Goal: Task Accomplishment & Management: Manage account settings

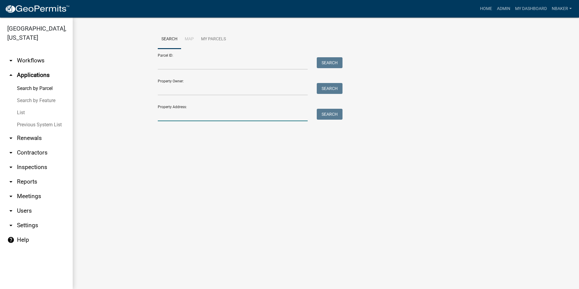
click at [219, 112] on input "Property Address:" at bounding box center [233, 115] width 150 height 12
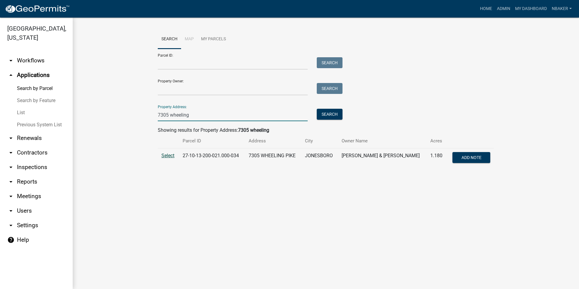
type input "7305 wheeling"
click at [170, 158] on span "Select" at bounding box center [167, 156] width 13 height 6
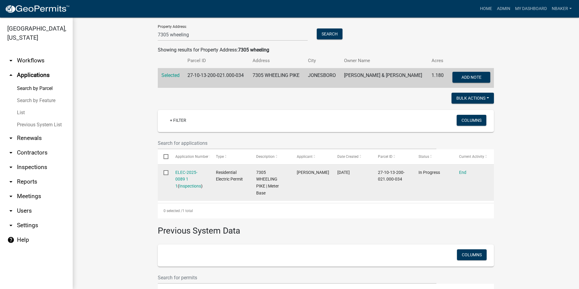
scroll to position [91, 0]
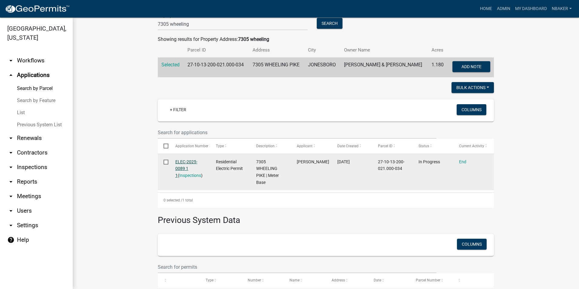
click at [185, 161] on link "ELEC-2025-0089 1 1" at bounding box center [186, 168] width 22 height 19
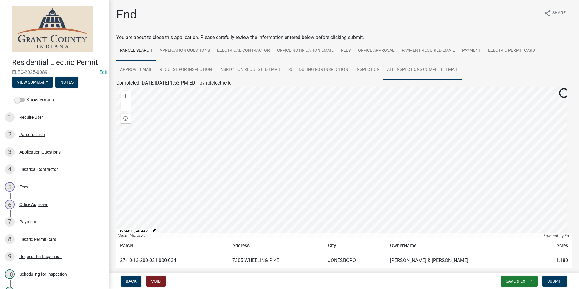
click at [414, 70] on link "All Inspections Complete Email" at bounding box center [422, 69] width 78 height 19
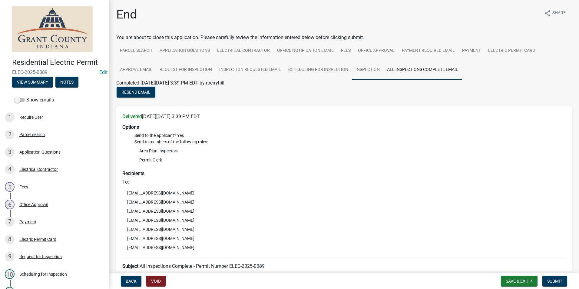
click at [368, 71] on link "Inspection" at bounding box center [367, 69] width 31 height 19
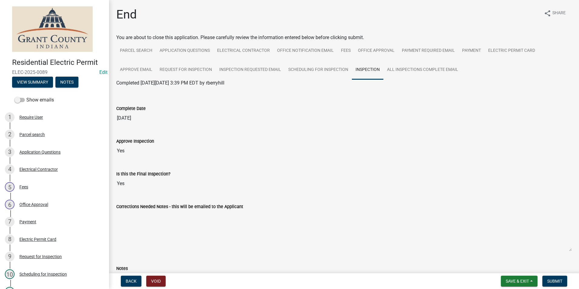
drag, startPoint x: 187, startPoint y: 83, endPoint x: 268, endPoint y: 82, distance: 81.4
click at [268, 82] on div "Completed [DATE][DATE] 3:39 PM EDT by rberryhill" at bounding box center [343, 82] width 455 height 7
drag, startPoint x: 268, startPoint y: 82, endPoint x: 253, endPoint y: 83, distance: 14.6
click at [279, 82] on div "Completed [DATE][DATE] 3:39 PM EDT by rberryhill" at bounding box center [343, 82] width 455 height 7
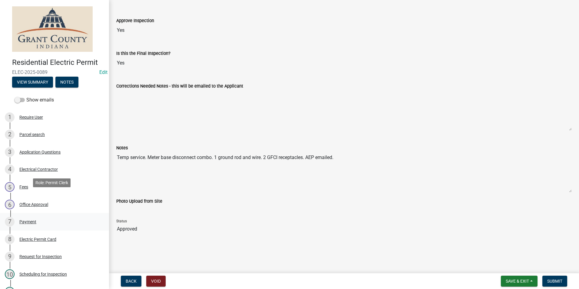
scroll to position [85, 0]
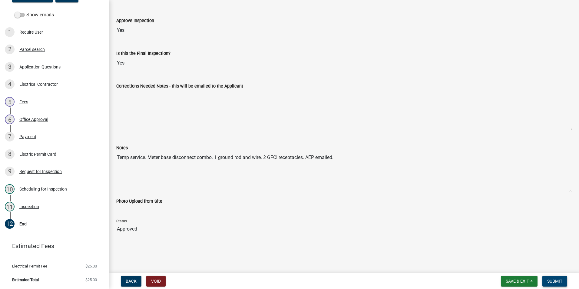
click at [562, 280] on span "Submit" at bounding box center [554, 281] width 15 height 5
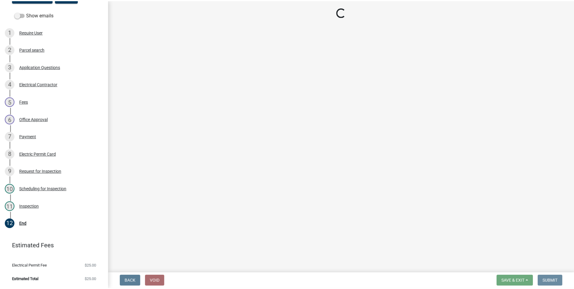
scroll to position [0, 0]
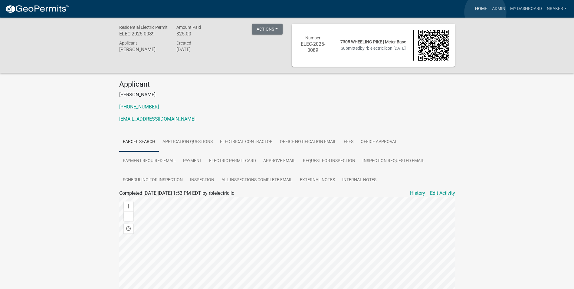
click at [486, 12] on link "Home" at bounding box center [481, 9] width 17 height 12
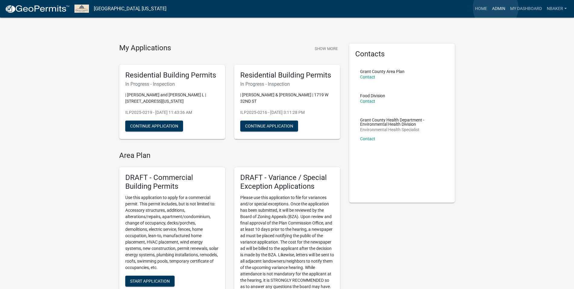
click at [496, 8] on link "Admin" at bounding box center [499, 9] width 18 height 12
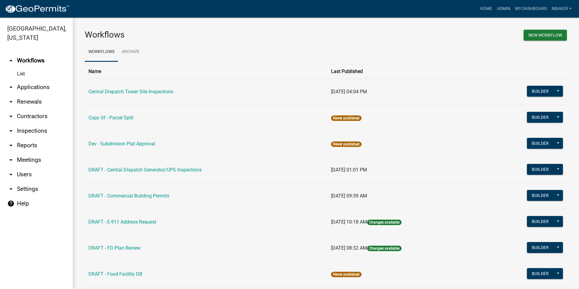
click at [35, 83] on link "arrow_drop_down Applications" at bounding box center [36, 87] width 73 height 15
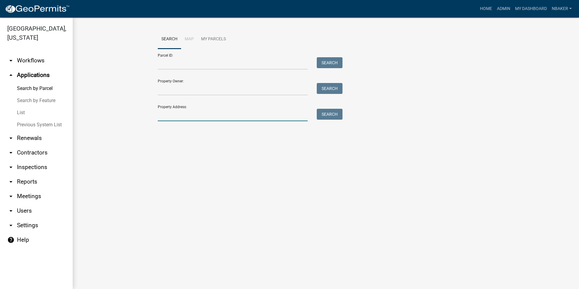
click at [241, 121] on input "Property Address:" at bounding box center [233, 115] width 150 height 12
click at [136, 157] on main "Search Map My Parcels Parcel ID: Search Property Owner: Search Property Address…" at bounding box center [326, 153] width 506 height 271
drag, startPoint x: 176, startPoint y: 122, endPoint x: 178, endPoint y: 120, distance: 3.3
click at [177, 122] on div "Search Map My Parcels Parcel ID: Search Property Owner: Search Property Address…" at bounding box center [325, 78] width 345 height 97
click at [178, 119] on input "Property Address:" at bounding box center [233, 115] width 150 height 12
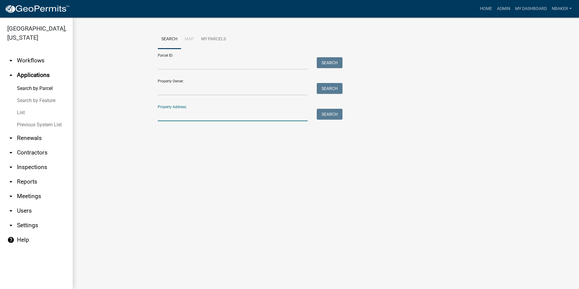
click at [147, 130] on div "Search Map My Parcels Parcel ID: Search Property Owner: Search Property Address…" at bounding box center [326, 78] width 506 height 121
click at [163, 115] on input "Property Address:" at bounding box center [233, 115] width 150 height 12
click at [42, 145] on link "arrow_drop_down Contractors" at bounding box center [36, 152] width 73 height 15
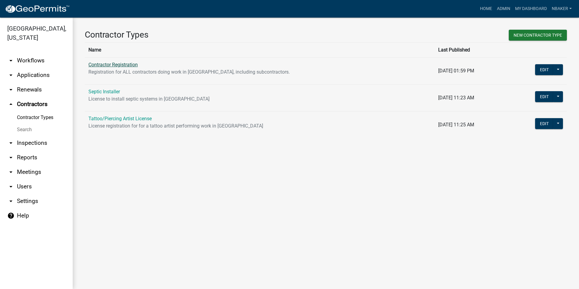
click at [105, 66] on link "Contractor Registration" at bounding box center [112, 65] width 49 height 6
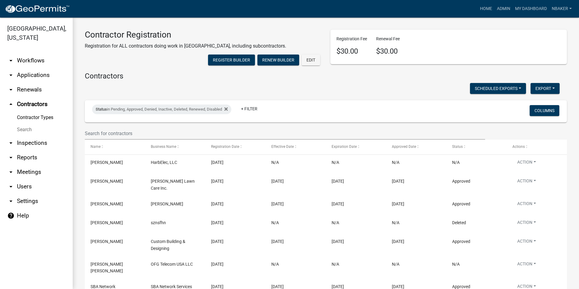
click at [37, 68] on link "arrow_drop_down Applications" at bounding box center [36, 75] width 73 height 15
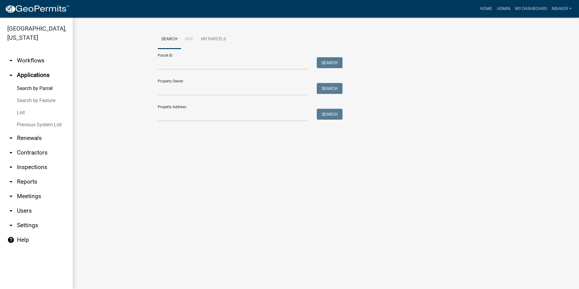
click at [39, 160] on link "arrow_drop_down Inspections" at bounding box center [36, 167] width 73 height 15
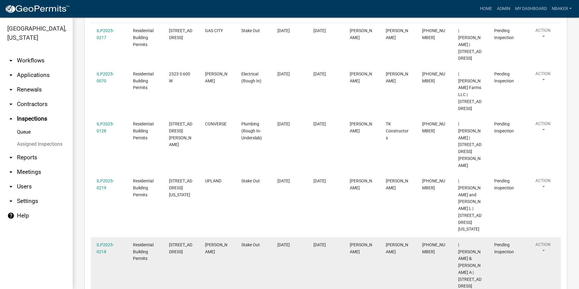
scroll to position [91, 0]
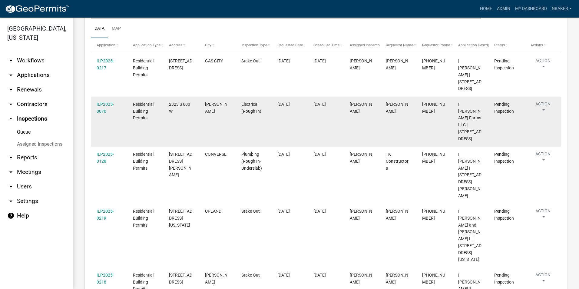
click at [549, 104] on button "Action" at bounding box center [542, 108] width 25 height 15
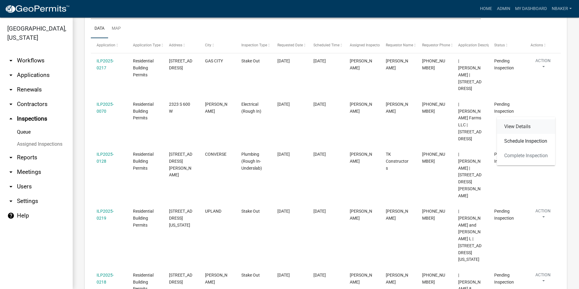
click at [525, 126] on link "View Details" at bounding box center [526, 126] width 58 height 15
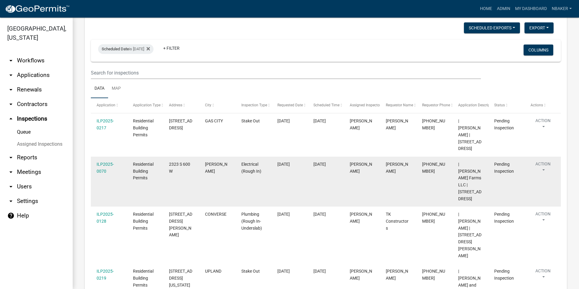
scroll to position [61, 0]
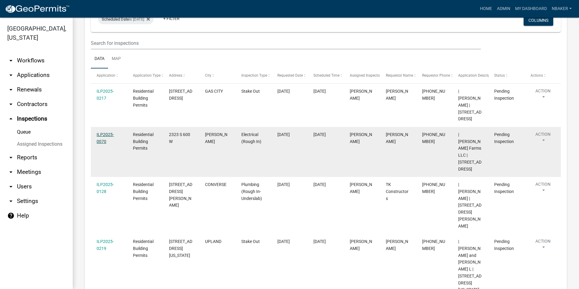
click at [108, 133] on link "ILP2025-0070" at bounding box center [105, 138] width 17 height 12
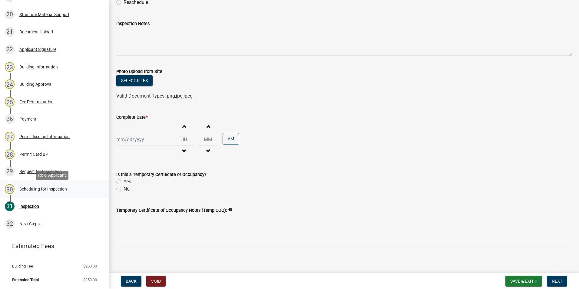
scroll to position [443, 0]
click at [56, 188] on div "Scheduling for Inspection" at bounding box center [43, 189] width 48 height 4
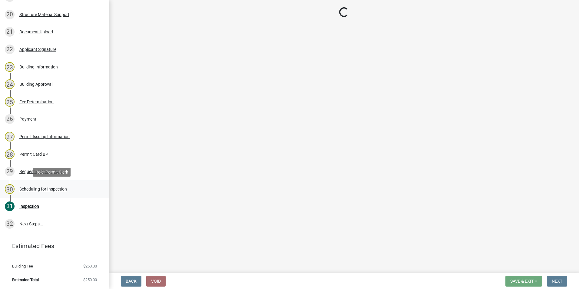
select select "d7f9a44a-d2ea-4d3c-83b3-1aa71c950bd5"
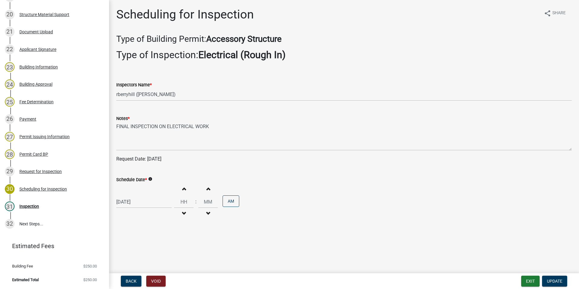
click at [149, 198] on div "[DATE]" at bounding box center [143, 202] width 55 height 12
select select "8"
select select "2025"
click at [149, 215] on div "[DATE] [PERSON_NAME] Apr May Jun [DATE] Aug Sep Oct Nov [DATE] 1526 1527 1528 1…" at bounding box center [343, 201] width 455 height 37
click at [184, 97] on select "Select Item... rberryhill ([PERSON_NAME]) [PERSON_NAME] ([PERSON_NAME]) BBenefi…" at bounding box center [343, 94] width 455 height 12
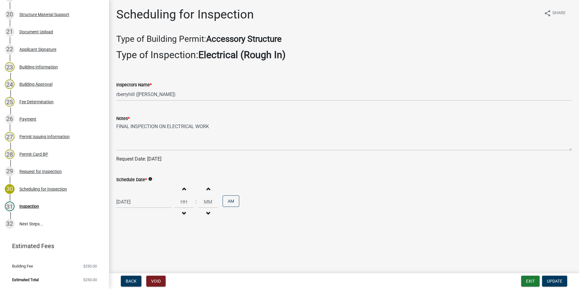
click at [228, 213] on div "Increment hours Decrement hours : Increment minutes Decrement minutes AM" at bounding box center [206, 201] width 65 height 37
click at [58, 167] on div "29 Request for Inspection" at bounding box center [52, 172] width 94 height 10
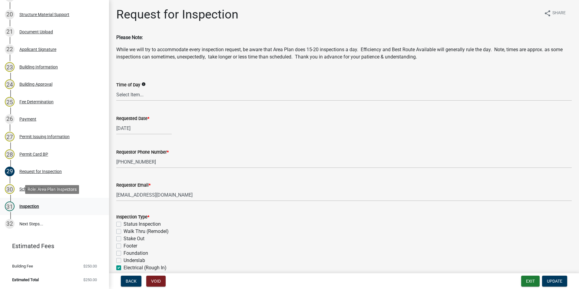
click at [44, 202] on div "31 Inspection" at bounding box center [52, 206] width 94 height 10
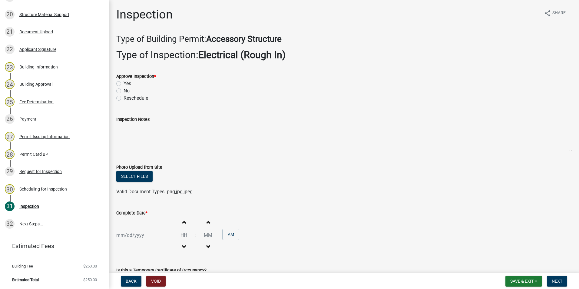
click at [124, 99] on label "Reschedule" at bounding box center [136, 97] width 25 height 7
click at [124, 98] on input "Reschedule" at bounding box center [126, 96] width 4 height 4
radio input "true"
click at [560, 276] on button "Next" at bounding box center [557, 281] width 20 height 11
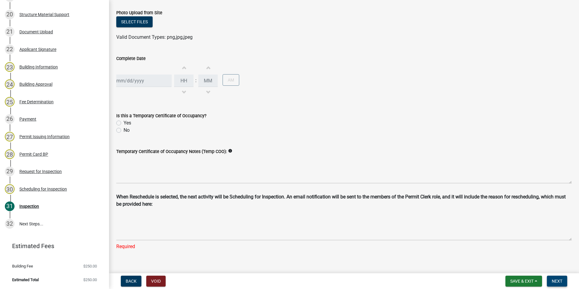
scroll to position [157, 0]
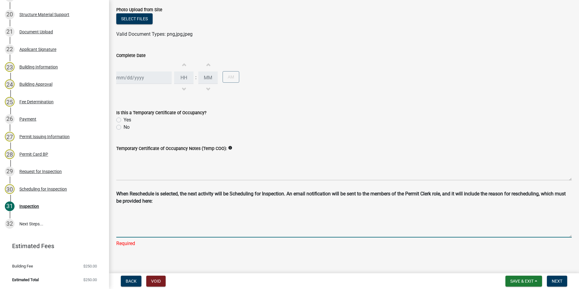
click at [421, 221] on textarea "Reschedule Reason" at bounding box center [343, 222] width 455 height 30
type textarea "NOT READY FOR INSPECTION YET; WILL CALL WHEN FINISHED"
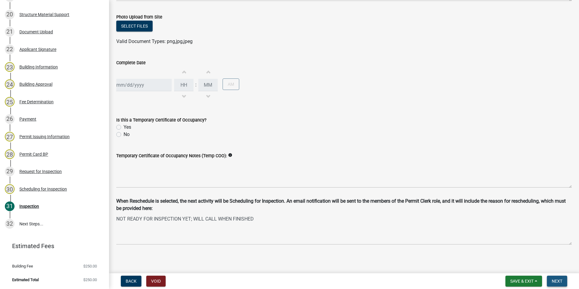
click at [555, 279] on span "Next" at bounding box center [557, 281] width 11 height 5
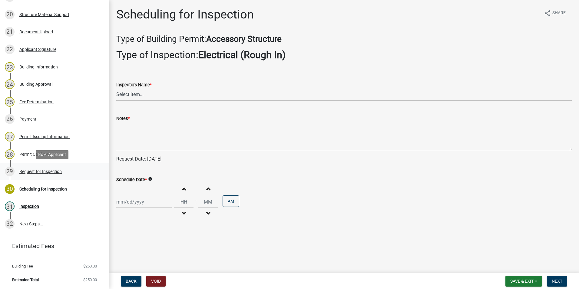
click at [35, 173] on div "Request for Inspection" at bounding box center [40, 171] width 42 height 4
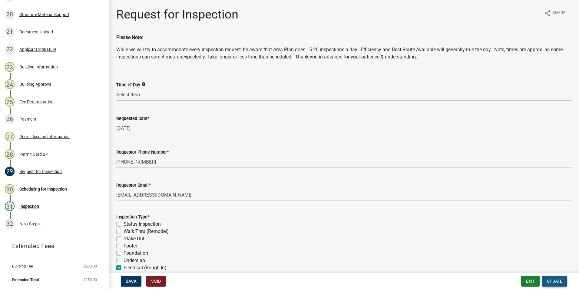
click at [555, 276] on button "Update" at bounding box center [554, 281] width 25 height 11
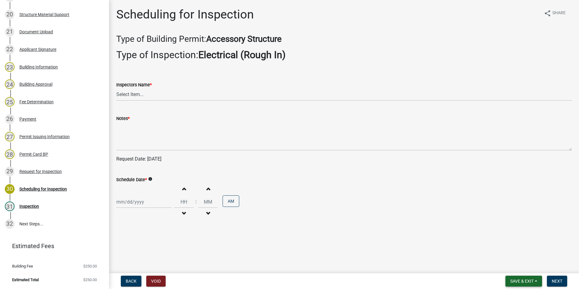
click at [528, 281] on span "Save & Exit" at bounding box center [521, 281] width 23 height 5
click at [522, 269] on button "Save & Exit" at bounding box center [518, 265] width 48 height 15
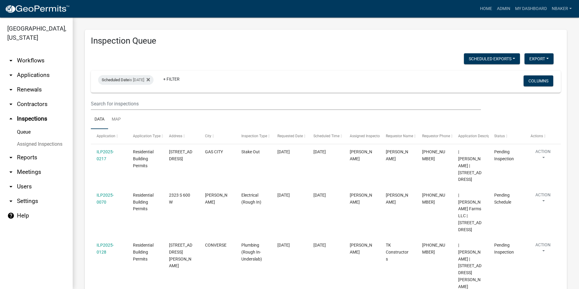
click at [39, 97] on link "arrow_drop_down Contractors" at bounding box center [36, 104] width 73 height 15
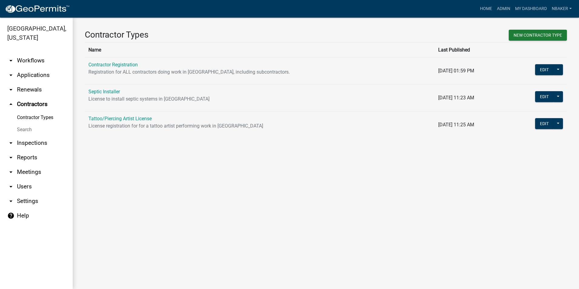
click at [33, 136] on link "arrow_drop_down Inspections" at bounding box center [36, 143] width 73 height 15
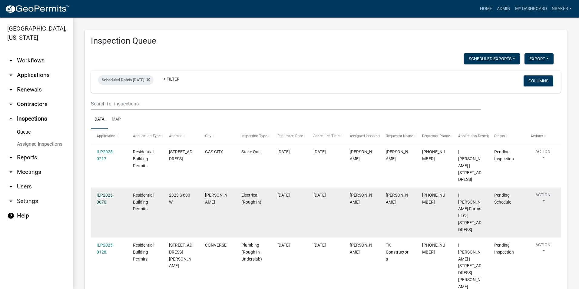
click at [105, 200] on link "ILP2025-0070" at bounding box center [105, 199] width 17 height 12
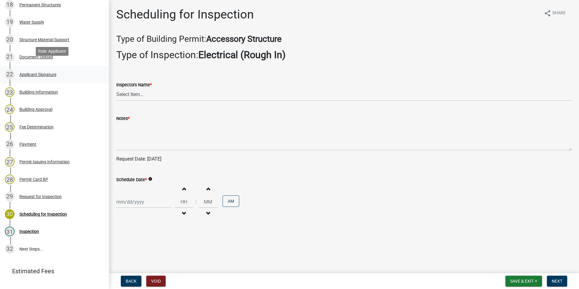
scroll to position [424, 0]
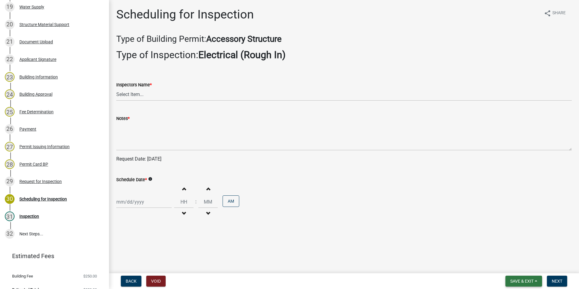
click at [531, 281] on span "Save & Exit" at bounding box center [521, 281] width 23 height 5
click at [521, 267] on button "Save & Exit" at bounding box center [518, 265] width 48 height 15
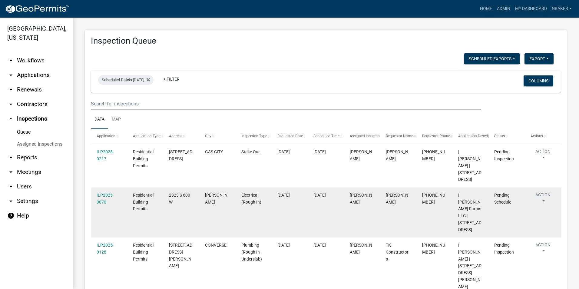
click at [542, 197] on button "Action" at bounding box center [542, 199] width 25 height 15
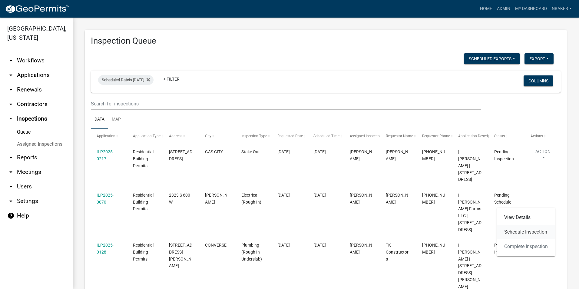
click at [540, 231] on link "Schedule Inspection" at bounding box center [526, 232] width 58 height 15
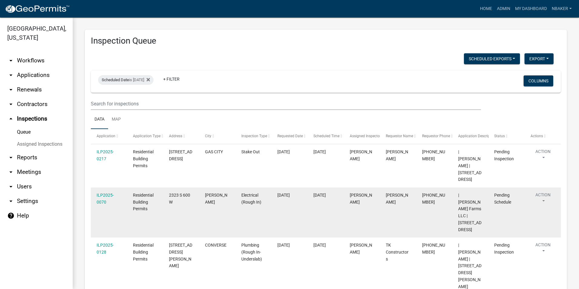
select select "d7f9a44a-d2ea-4d3c-83b3-1aa71c950bd5"
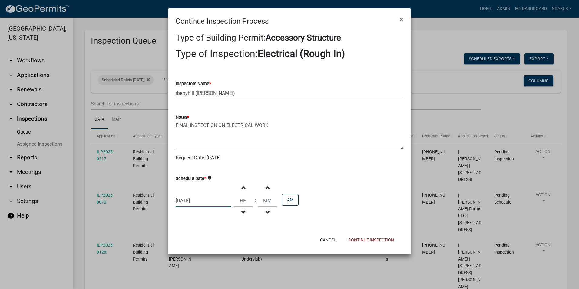
click at [203, 200] on div "[DATE]" at bounding box center [203, 200] width 55 height 12
select select "8"
select select "2025"
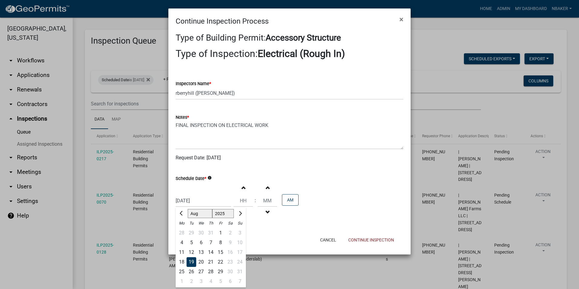
click at [192, 260] on div "19" at bounding box center [192, 262] width 10 height 10
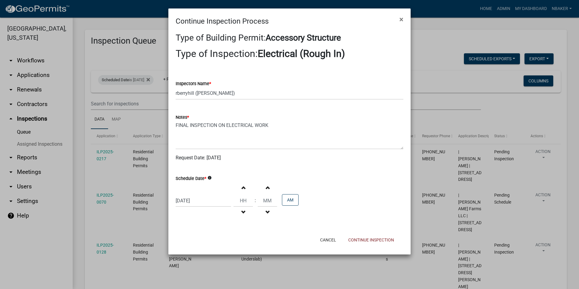
click at [211, 177] on icon "info" at bounding box center [209, 178] width 4 height 4
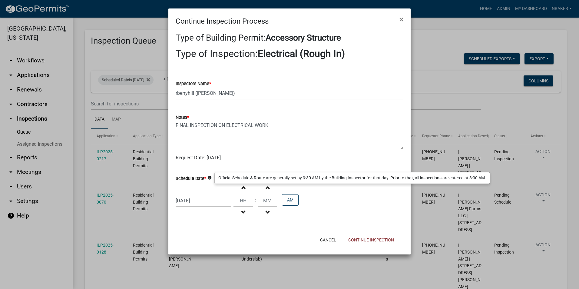
drag, startPoint x: 214, startPoint y: 209, endPoint x: 186, endPoint y: 207, distance: 28.6
click at [186, 207] on div "08/19/2025 Increment hours Decrement hours : Increment minutes Decrement minute…" at bounding box center [290, 200] width 228 height 37
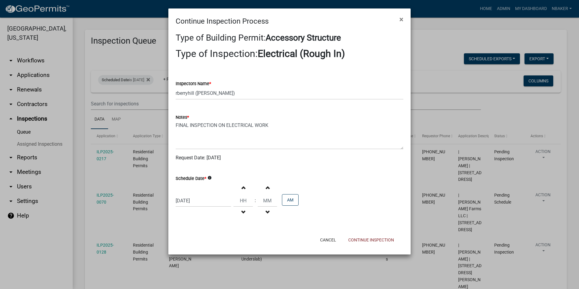
drag, startPoint x: 186, startPoint y: 207, endPoint x: 208, endPoint y: 212, distance: 23.0
click at [208, 214] on div "08/19/2025 Increment hours Decrement hours : Increment minutes Decrement minute…" at bounding box center [290, 200] width 228 height 37
click at [209, 217] on div "08/19/2025 Increment hours Decrement hours : Increment minutes Decrement minute…" at bounding box center [290, 200] width 228 height 37
click at [235, 91] on select "Select Item... rberryhill ([PERSON_NAME]) [PERSON_NAME] ([PERSON_NAME]) BBenefi…" at bounding box center [290, 93] width 228 height 12
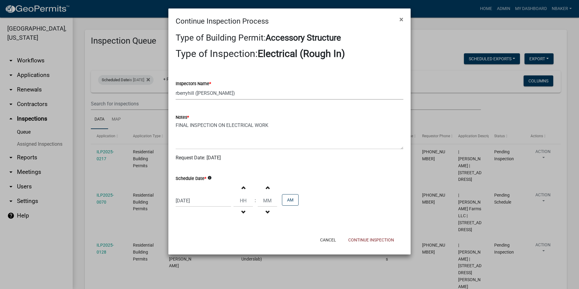
click at [239, 89] on select "Select Item... rberryhill ([PERSON_NAME]) [PERSON_NAME] ([PERSON_NAME]) BBenefi…" at bounding box center [290, 93] width 228 height 12
drag, startPoint x: 239, startPoint y: 89, endPoint x: 189, endPoint y: 89, distance: 49.4
click at [190, 89] on select "Select Item... rberryhill ([PERSON_NAME]) [PERSON_NAME] ([PERSON_NAME]) BBenefi…" at bounding box center [290, 93] width 228 height 12
click at [239, 97] on select "Select Item... rberryhill ([PERSON_NAME]) [PERSON_NAME] ([PERSON_NAME]) BBenefi…" at bounding box center [290, 93] width 228 height 12
click at [240, 96] on select "Select Item... rberryhill ([PERSON_NAME]) [PERSON_NAME] ([PERSON_NAME]) BBenefi…" at bounding box center [290, 93] width 228 height 12
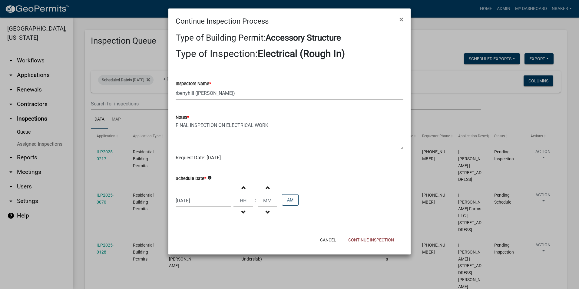
click at [295, 175] on div "Schedule Date * info" at bounding box center [290, 178] width 228 height 7
click at [329, 238] on button "Cancel" at bounding box center [328, 239] width 26 height 11
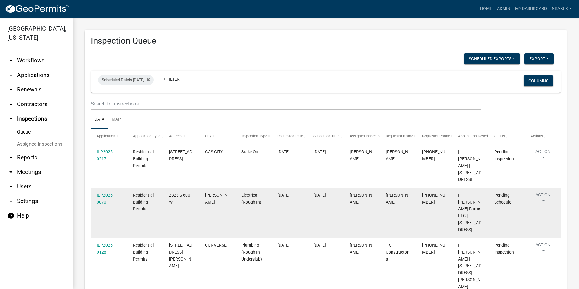
click at [541, 196] on button "Action" at bounding box center [542, 199] width 25 height 15
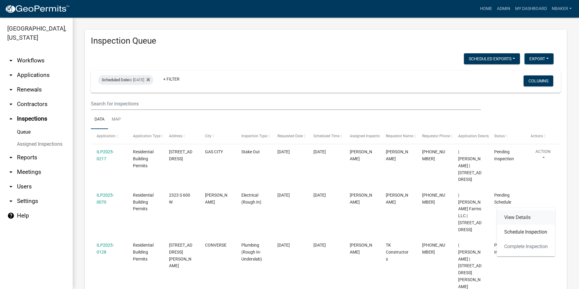
click at [525, 220] on link "View Details" at bounding box center [526, 217] width 58 height 15
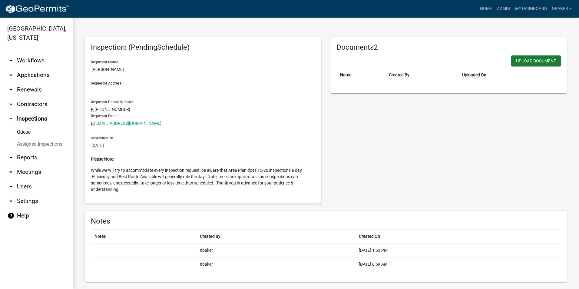
click at [40, 111] on link "arrow_drop_up Inspections" at bounding box center [36, 118] width 73 height 15
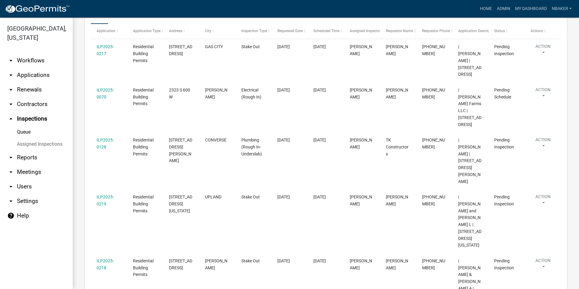
scroll to position [91, 0]
